Goal: Information Seeking & Learning: Learn about a topic

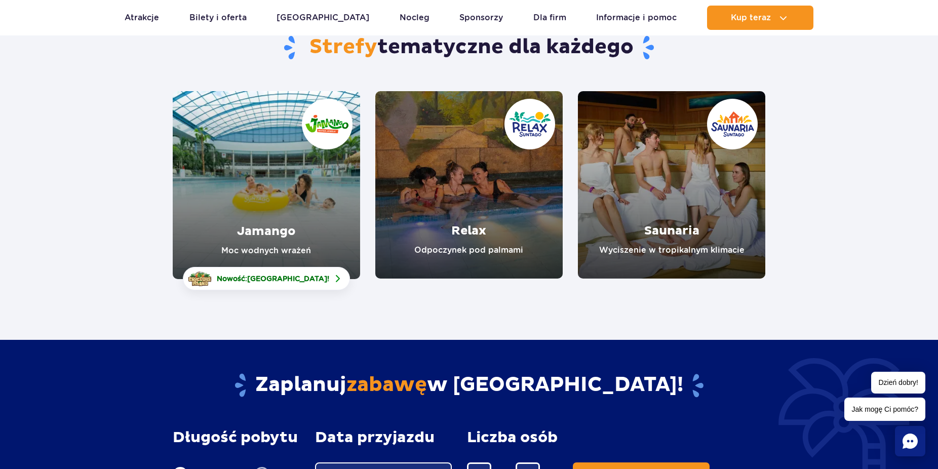
scroll to position [52, 0]
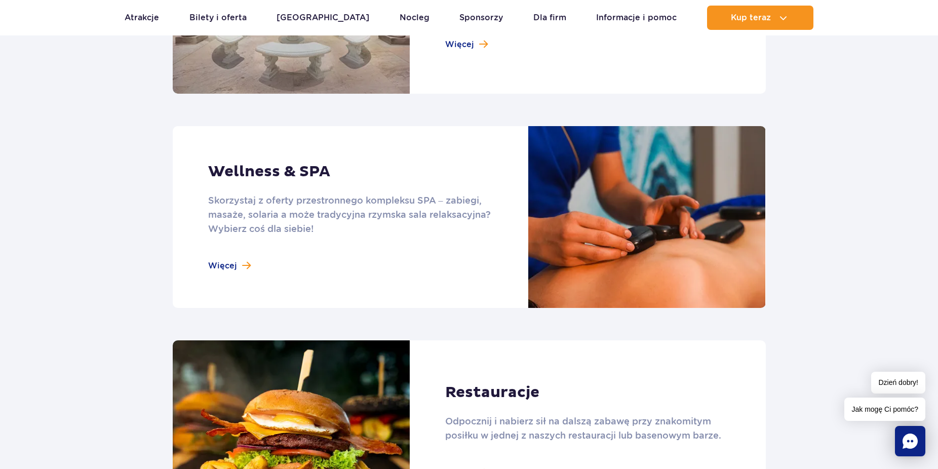
scroll to position [671, 0]
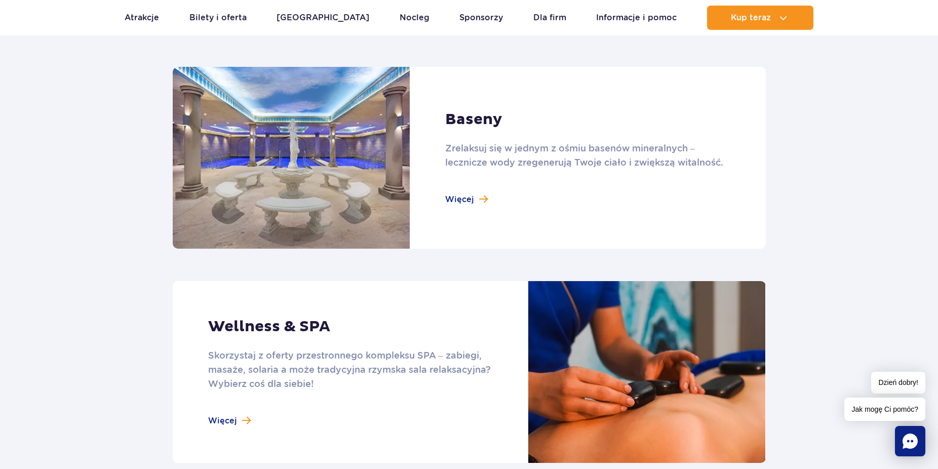
click at [457, 202] on link at bounding box center [469, 158] width 593 height 182
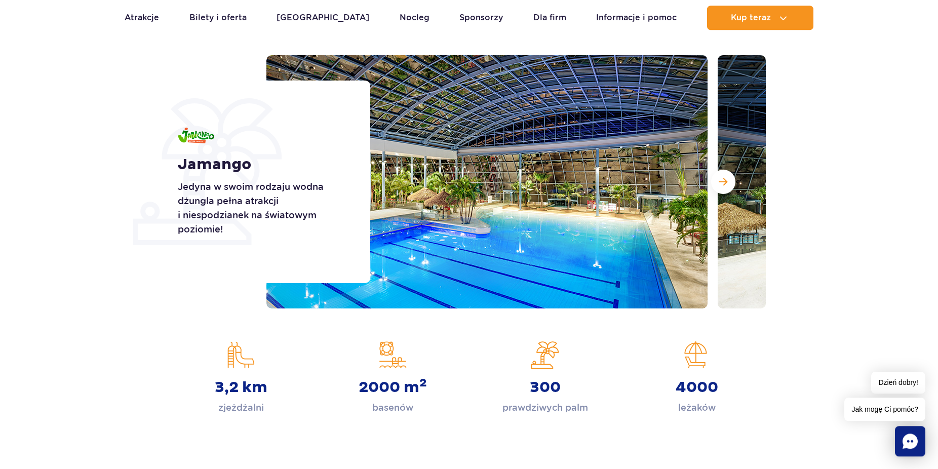
scroll to position [155, 0]
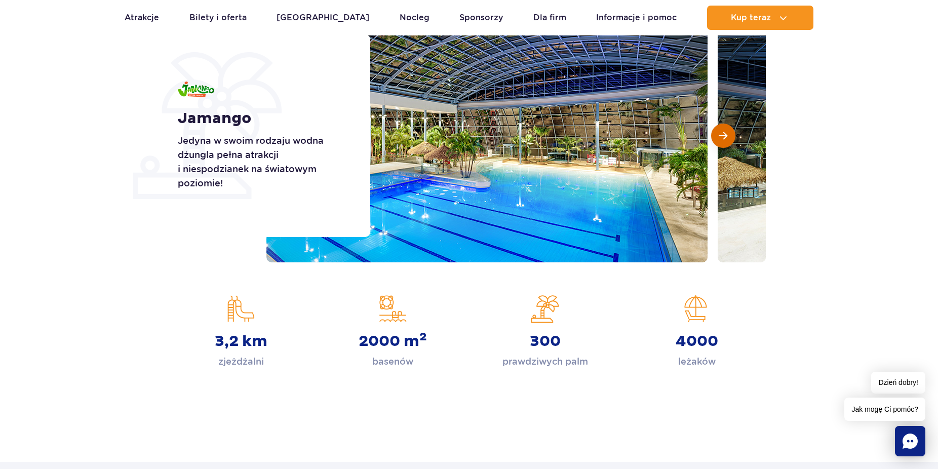
click at [726, 135] on span "Następny slajd" at bounding box center [722, 135] width 9 height 9
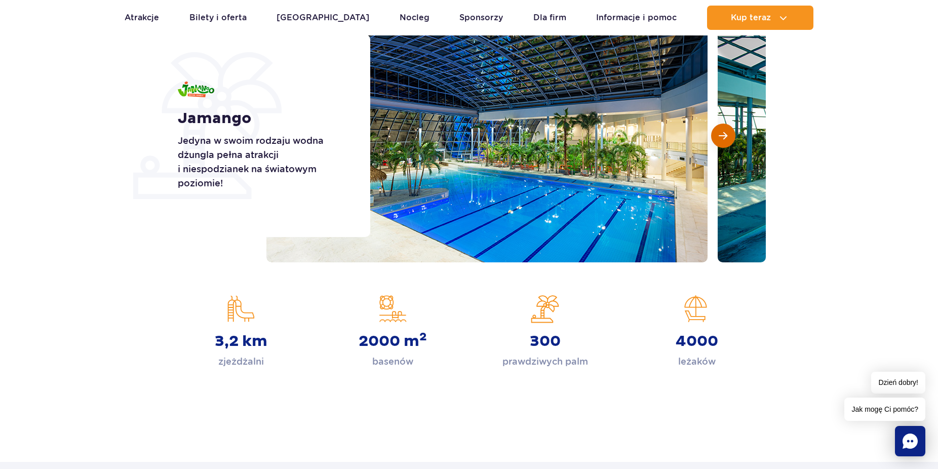
click at [726, 135] on span "Następny slajd" at bounding box center [722, 135] width 9 height 9
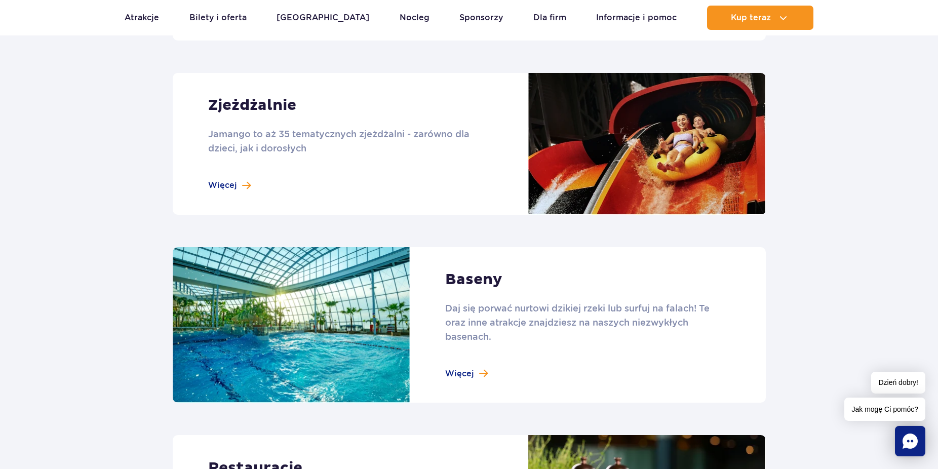
scroll to position [878, 0]
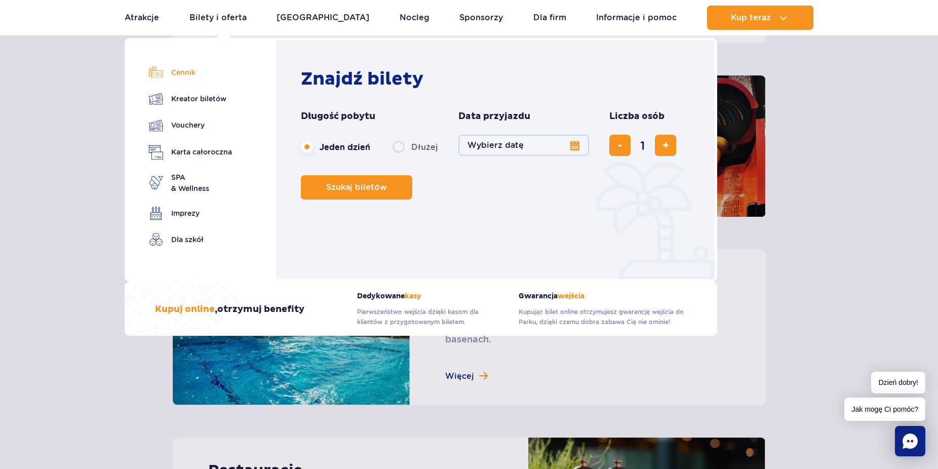
click at [164, 66] on link "Cennik" at bounding box center [190, 72] width 83 height 14
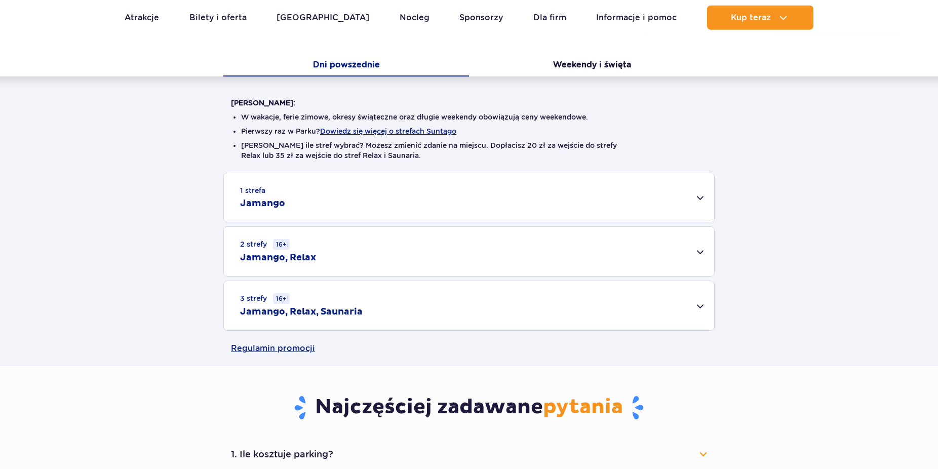
scroll to position [258, 0]
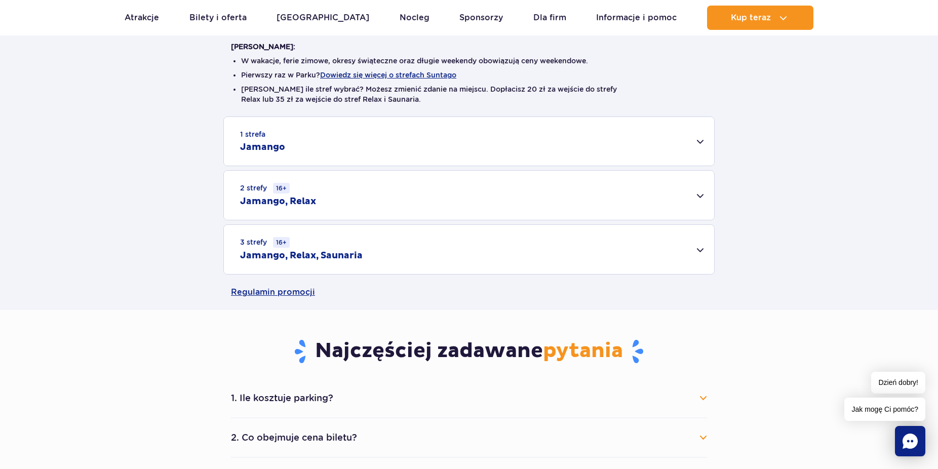
click at [703, 194] on div "2 strefy 16+ Jamango, Relax" at bounding box center [469, 195] width 490 height 49
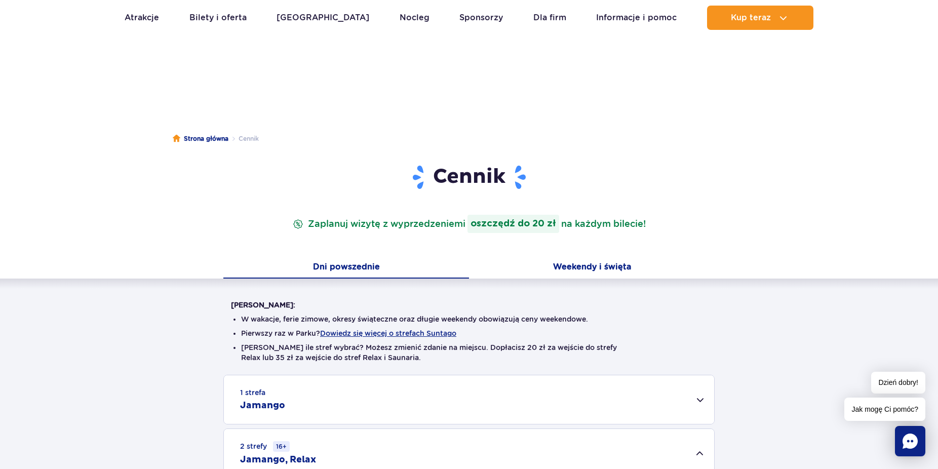
scroll to position [52, 0]
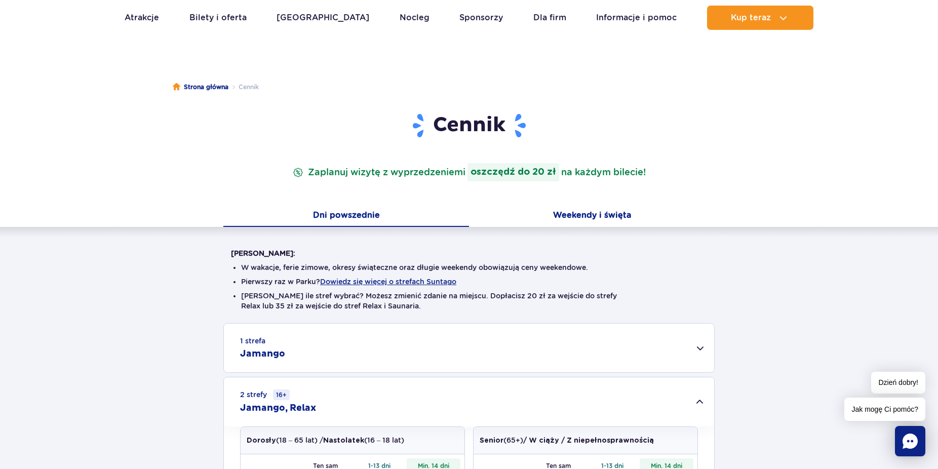
click at [607, 223] on button "Weekendy i święta" at bounding box center [592, 216] width 246 height 21
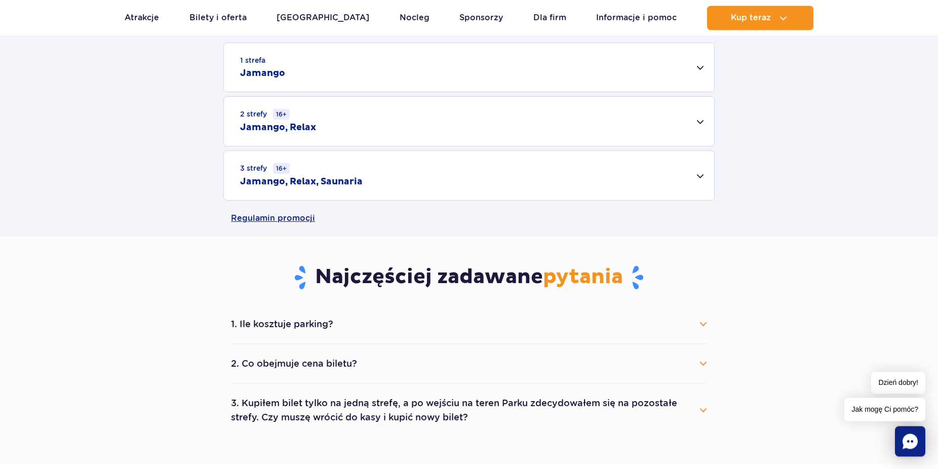
scroll to position [310, 0]
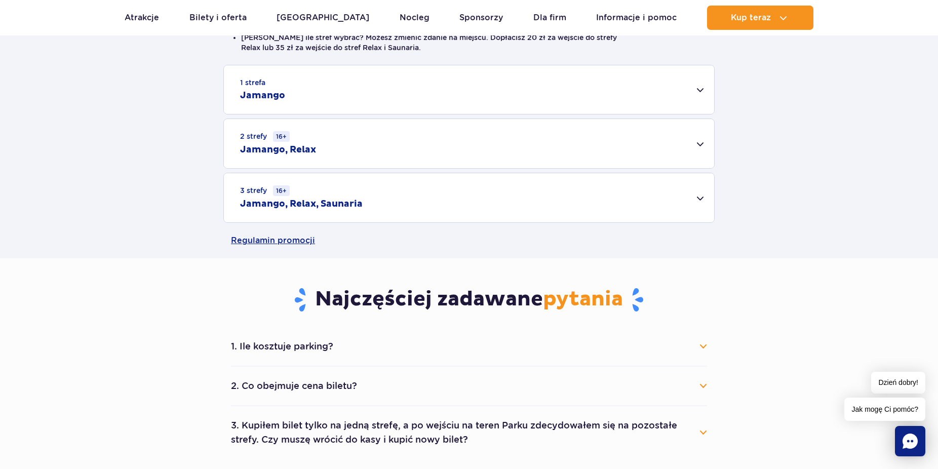
click at [315, 155] on h2 "Jamango, Relax" at bounding box center [278, 150] width 76 height 12
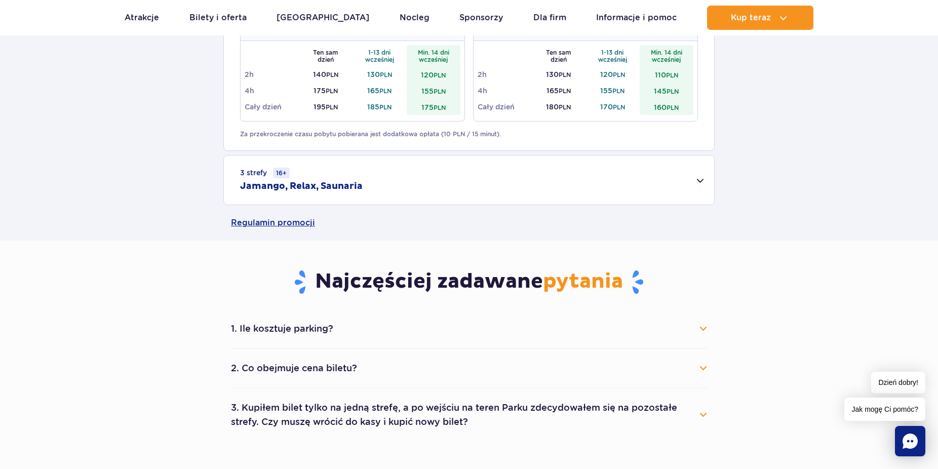
scroll to position [620, 0]
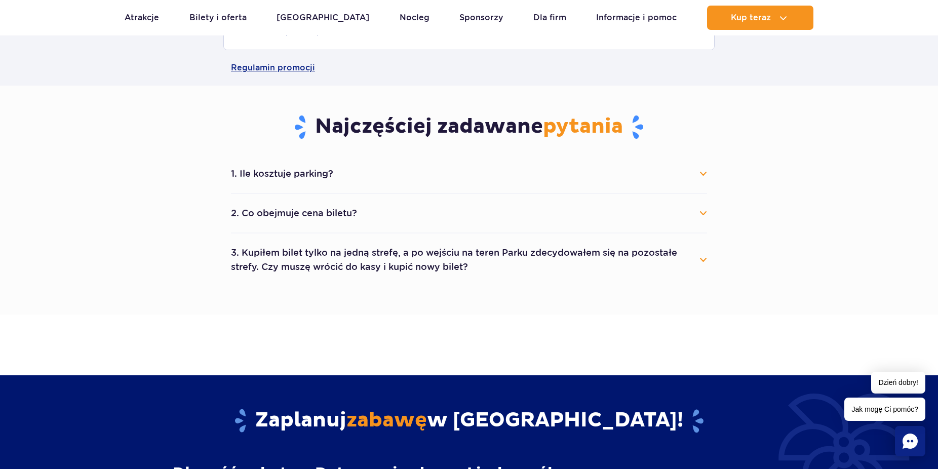
click at [335, 180] on button "1. Ile kosztuje parking?" at bounding box center [469, 174] width 476 height 22
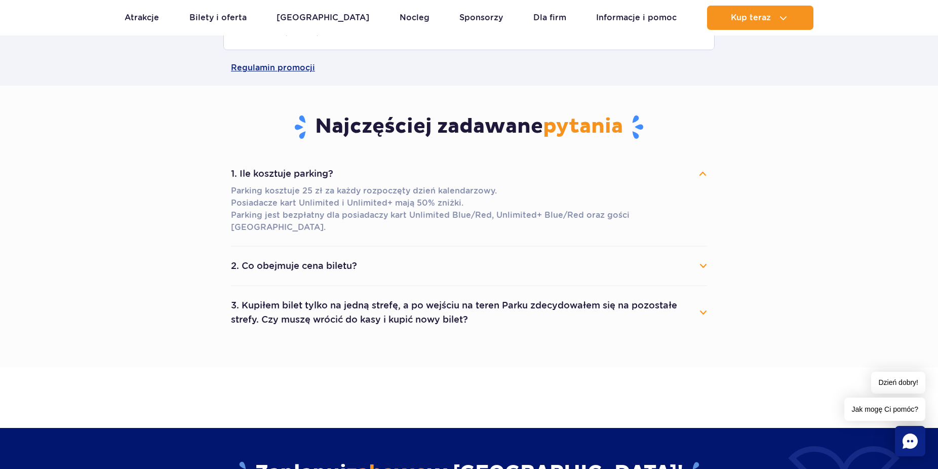
click at [341, 255] on button "2. Co obejmuje cena biletu?" at bounding box center [469, 266] width 476 height 22
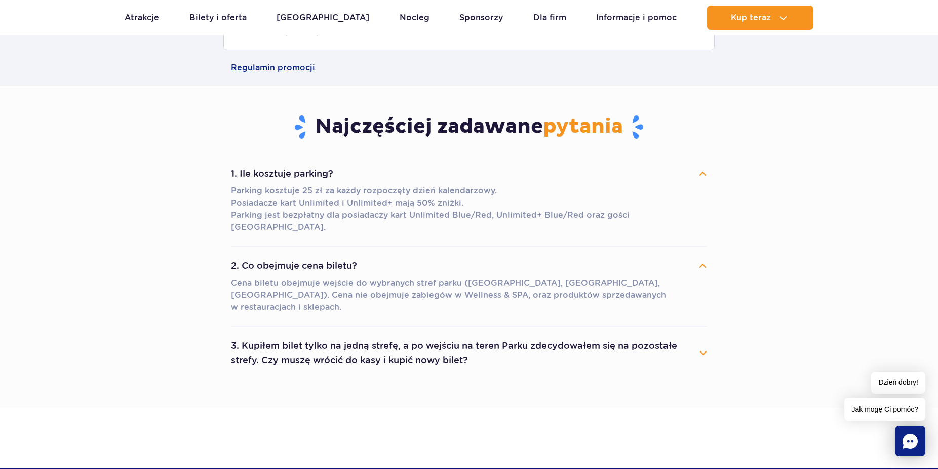
click at [528, 335] on button "3. Kupiłem bilet tylko na jedną strefę, a po wejściu na teren Parku zdecydowałe…" at bounding box center [469, 353] width 476 height 36
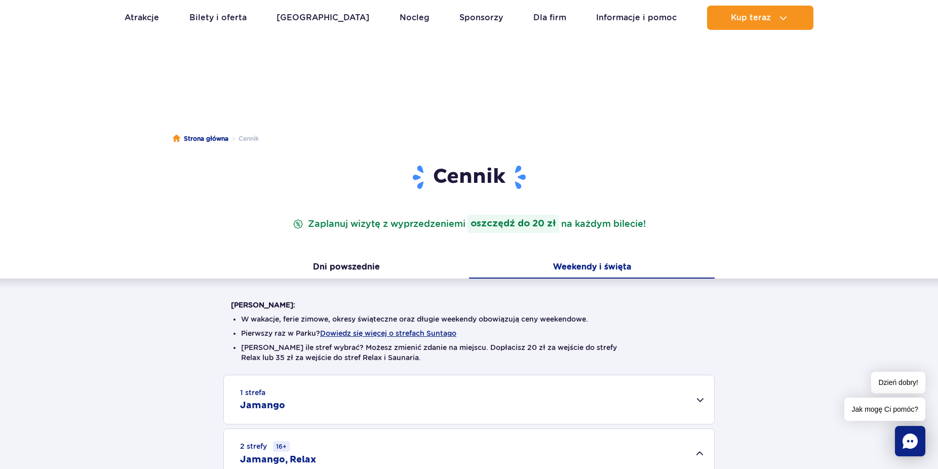
scroll to position [258, 0]
